Goal: Transaction & Acquisition: Download file/media

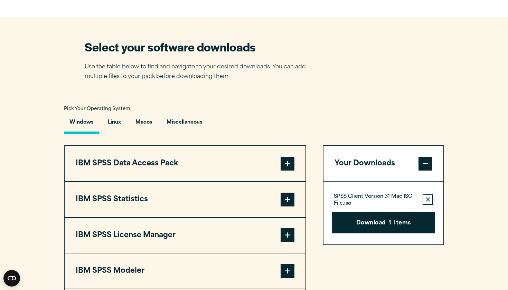
scroll to position [420, 0]
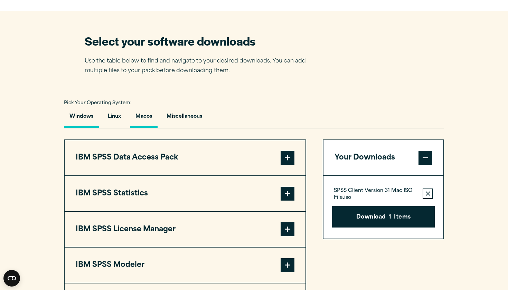
click at [151, 113] on button "Macos" at bounding box center [144, 118] width 28 height 20
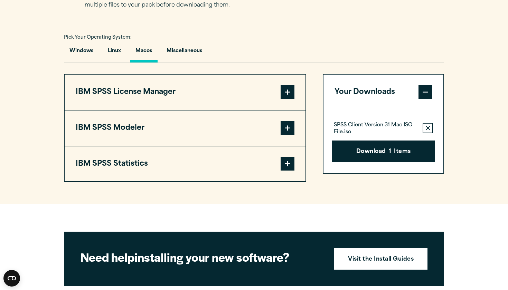
scroll to position [486, 0]
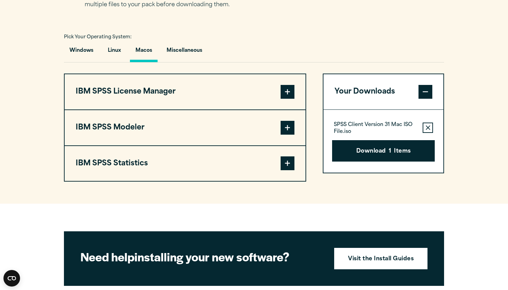
click at [287, 164] on span at bounding box center [287, 163] width 14 height 14
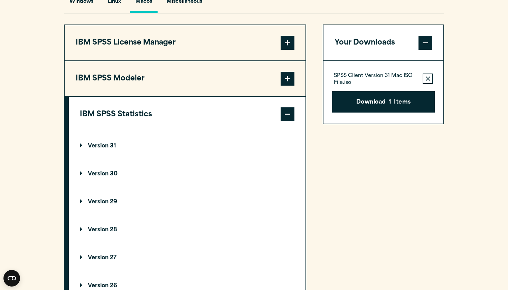
scroll to position [558, 0]
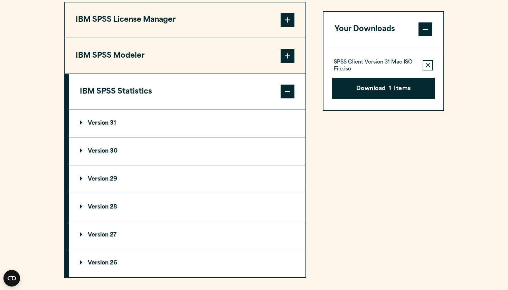
click at [113, 180] on p "Version 29" at bounding box center [98, 179] width 37 height 6
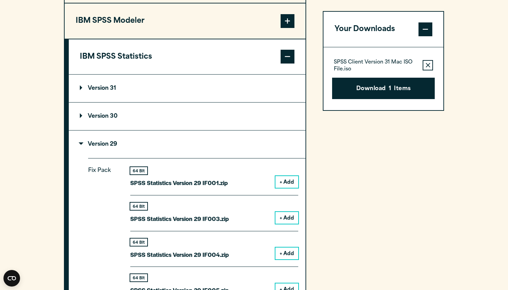
scroll to position [613, 0]
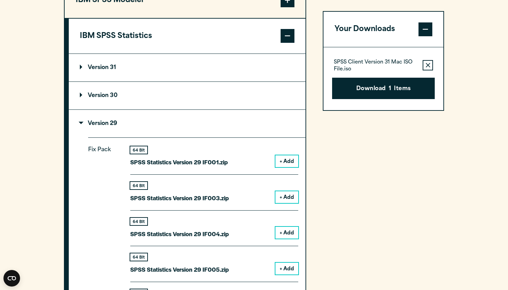
click at [284, 158] on button "+ Add" at bounding box center [286, 161] width 23 height 12
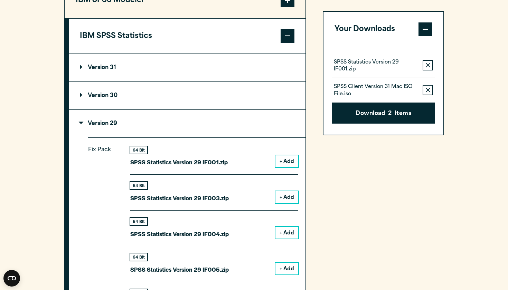
click at [396, 70] on p "SPSS Statistics Version 29 IF001.zip" at bounding box center [375, 66] width 83 height 14
click at [394, 65] on p "SPSS Statistics Version 29 IF001.zip" at bounding box center [375, 66] width 83 height 14
click at [387, 66] on p "SPSS Statistics Version 29 IF001.zip" at bounding box center [375, 66] width 83 height 14
click at [426, 88] on icon "button" at bounding box center [427, 90] width 4 height 5
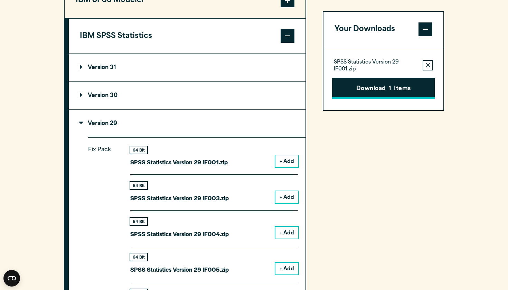
click at [423, 85] on button "Download 1 Items" at bounding box center [383, 88] width 103 height 21
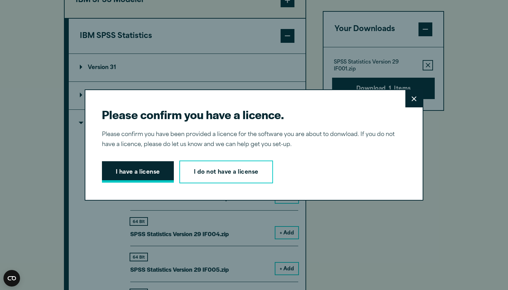
click at [169, 169] on button "I have a license" at bounding box center [138, 171] width 72 height 21
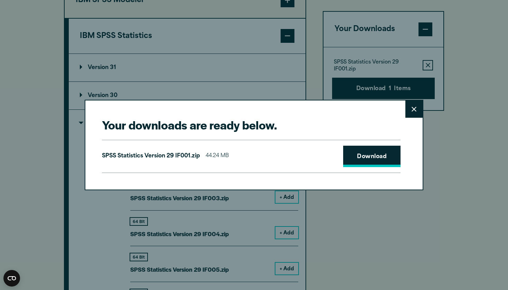
click at [367, 158] on link "Download" at bounding box center [371, 156] width 57 height 21
click at [454, 188] on div "Your downloads are ready below. Close SPSS Statistics Version 29 IF001.zip 44.2…" at bounding box center [254, 145] width 508 height 290
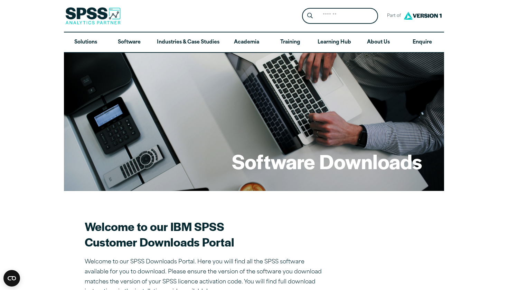
scroll to position [0, 0]
